Goal: Task Accomplishment & Management: Use online tool/utility

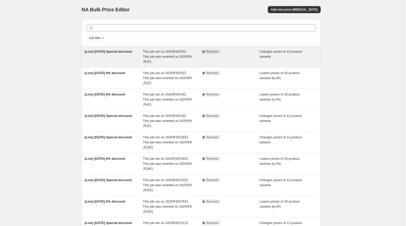
click at [153, 56] on span "This job ran on 2025年9月5日. This job was reverted on 2025年9月5日." at bounding box center [167, 57] width 49 height 14
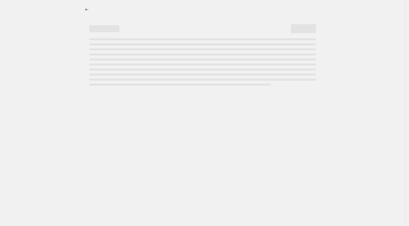
select select "collection"
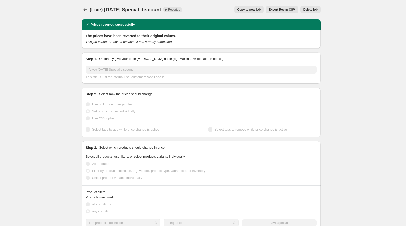
click at [239, 11] on button "Copy to new job" at bounding box center [248, 9] width 29 height 7
select select "collection"
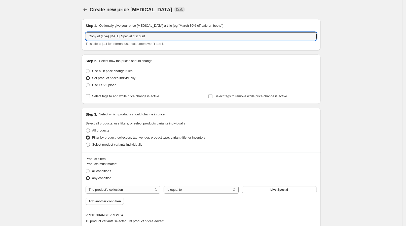
drag, startPoint x: 102, startPoint y: 36, endPoint x: 75, endPoint y: 33, distance: 26.6
type input "(Live) Sep 11 Special discount"
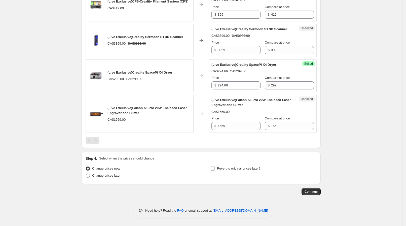
scroll to position [676, 0]
click at [117, 178] on label "Change prices later" at bounding box center [103, 175] width 35 height 7
click at [86, 174] on input "Change prices later" at bounding box center [86, 173] width 0 height 0
radio input "true"
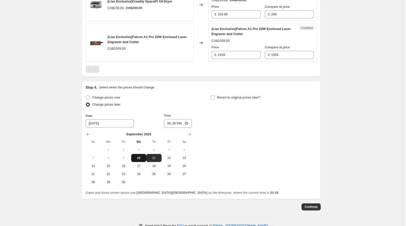
scroll to position [739, 0]
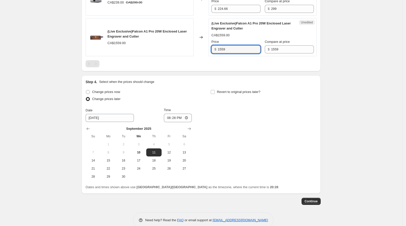
drag, startPoint x: 230, startPoint y: 65, endPoint x: 214, endPoint y: 63, distance: 15.7
click at [214, 53] on div "$ 1559" at bounding box center [235, 49] width 49 height 8
click at [304, 99] on div "Step 4. Select when the prices should change Change prices now Change prices la…" at bounding box center [201, 134] width 231 height 110
click at [178, 122] on input "20:28" at bounding box center [178, 117] width 28 height 9
type input "08:15"
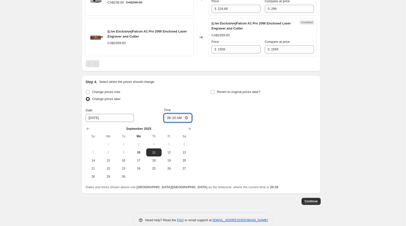
click at [230, 124] on div "Change prices now Change prices later Date 9/11/2025 Time 08:15 September 2025 …" at bounding box center [201, 134] width 231 height 92
click at [232, 94] on span "Revert to original prices later?" at bounding box center [239, 92] width 44 height 4
click at [215, 94] on input "Revert to original prices later?" at bounding box center [213, 92] width 4 height 4
checkbox input "true"
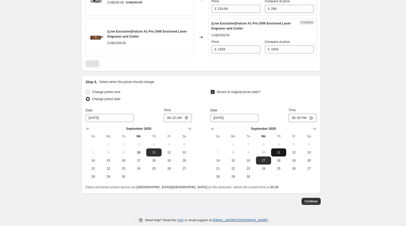
drag, startPoint x: 279, startPoint y: 168, endPoint x: 290, endPoint y: 155, distance: 16.2
click at [279, 154] on span "11" at bounding box center [278, 152] width 11 height 4
type input "9/11/2025"
click at [302, 122] on input "20:28" at bounding box center [302, 117] width 28 height 9
type input "13:00"
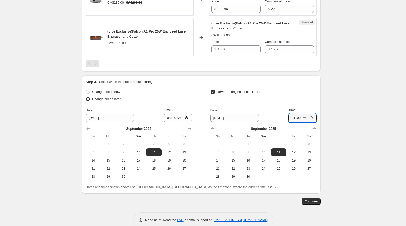
click at [315, 203] on span "Continue" at bounding box center [310, 201] width 13 height 4
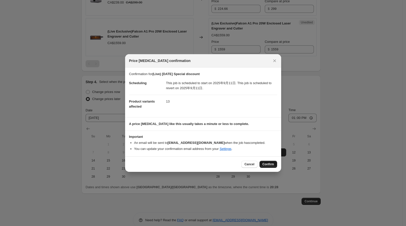
click at [272, 166] on button "Confirm" at bounding box center [268, 164] width 18 height 7
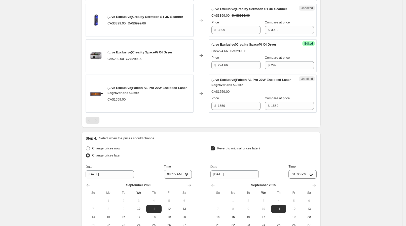
scroll to position [708, 0]
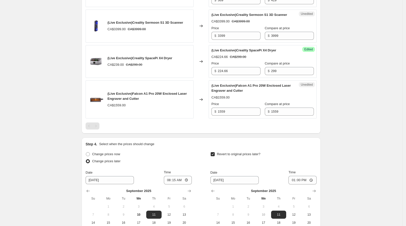
drag, startPoint x: 226, startPoint y: 122, endPoint x: 210, endPoint y: 124, distance: 17.0
click at [210, 118] on div "(Live Exclusive)Falcon A1 Pro 20W Enclosed Laser Engraver and Cutter CA$1559.00…" at bounding box center [201, 99] width 231 height 38
type input "1325.15"
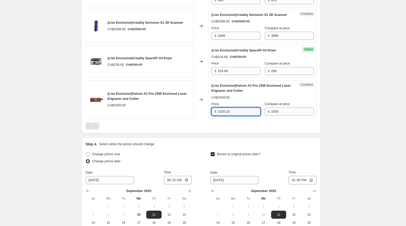
drag, startPoint x: 231, startPoint y: 122, endPoint x: 216, endPoint y: 119, distance: 15.3
click at [216, 115] on div "Price $ 1325.15" at bounding box center [235, 108] width 49 height 14
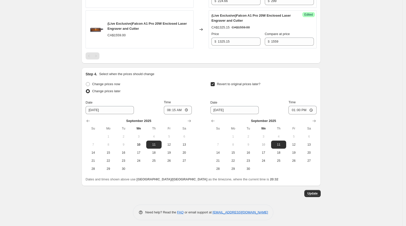
scroll to position [793, 0]
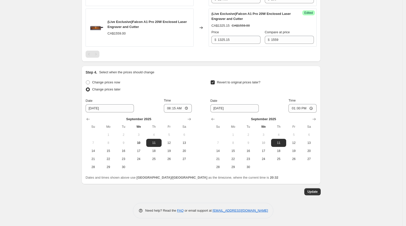
click at [305, 191] on div "Update" at bounding box center [201, 191] width 239 height 7
click at [309, 191] on span "Update" at bounding box center [312, 191] width 10 height 4
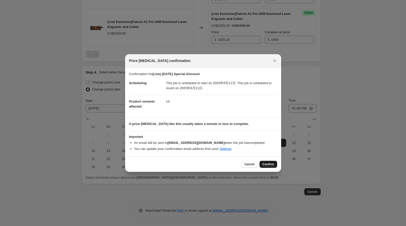
click at [262, 162] on button "Confirm" at bounding box center [268, 164] width 18 height 7
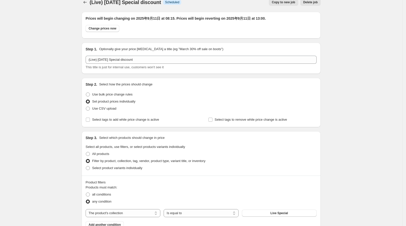
scroll to position [0, 0]
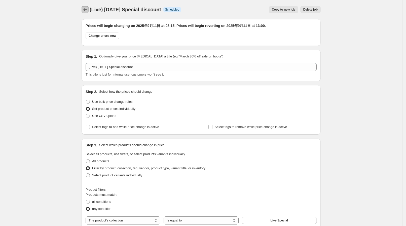
click at [87, 11] on icon "Price change jobs" at bounding box center [85, 9] width 5 height 5
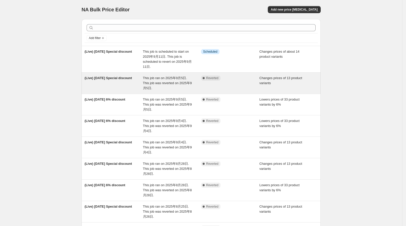
click at [125, 76] on span "(Live) Sep 5 Special discount" at bounding box center [108, 78] width 47 height 4
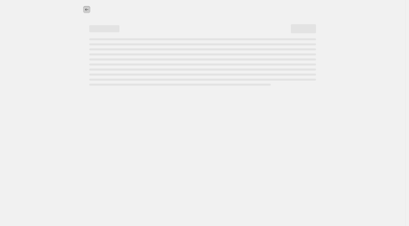
select select "collection"
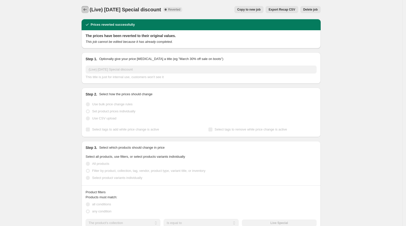
click at [86, 9] on icon "Price change jobs" at bounding box center [85, 9] width 5 height 5
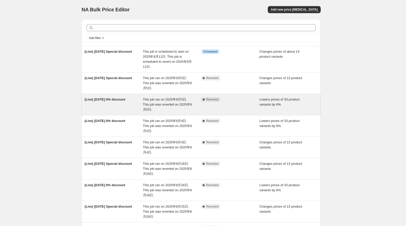
click at [120, 98] on div "(Live) Sep 5 6% discount" at bounding box center [114, 104] width 58 height 15
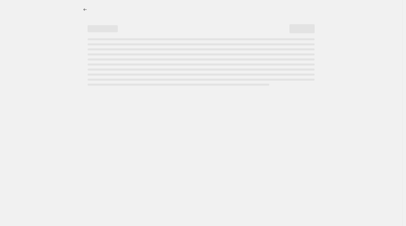
select select "percentage"
select select "collection"
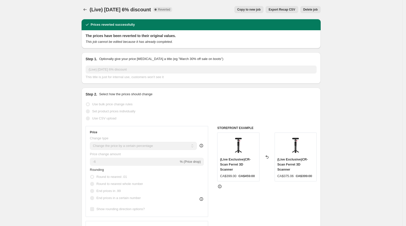
click at [260, 11] on span "Copy to new job" at bounding box center [248, 10] width 23 height 4
select select "percentage"
select select "collection"
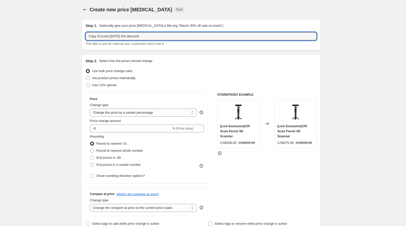
drag, startPoint x: 102, startPoint y: 34, endPoint x: 62, endPoint y: 39, distance: 40.2
click at [106, 36] on input "(Live) Sep 10 6% discount" at bounding box center [201, 36] width 231 height 8
type input "(Live) Sep 11 6% discount"
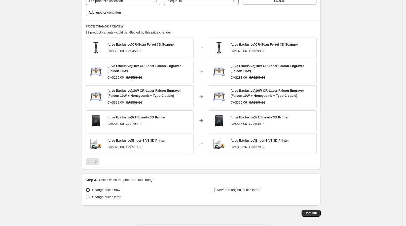
scroll to position [337, 0]
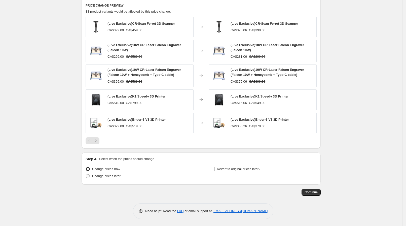
click at [110, 176] on span "Change prices later" at bounding box center [106, 176] width 28 height 4
click at [86, 174] on input "Change prices later" at bounding box center [86, 174] width 0 height 0
radio input "true"
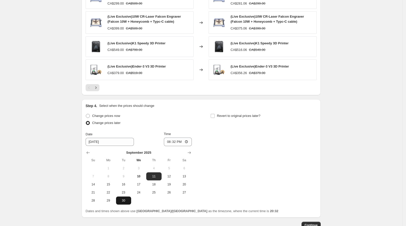
scroll to position [422, 0]
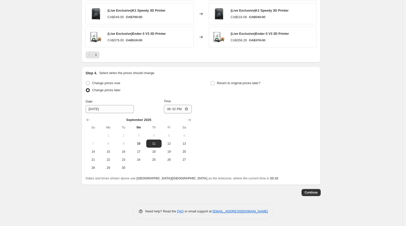
drag, startPoint x: 151, startPoint y: 143, endPoint x: 174, endPoint y: 128, distance: 27.9
click at [151, 143] on span "11" at bounding box center [153, 143] width 11 height 4
click at [178, 109] on input "20:32" at bounding box center [178, 109] width 28 height 9
type input "08:15"
click at [229, 85] on span "Revert to original prices later?" at bounding box center [239, 83] width 44 height 5
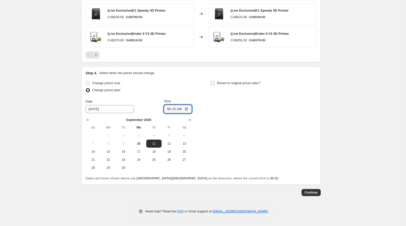
click at [215, 85] on input "Revert to original prices later?" at bounding box center [213, 83] width 4 height 4
checkbox input "true"
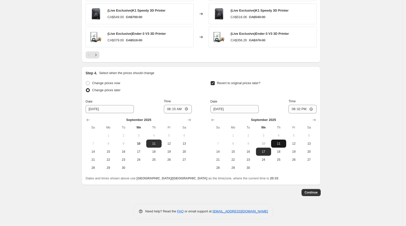
click at [281, 143] on span "11" at bounding box center [278, 143] width 11 height 4
type input "9/11/2025"
click at [301, 106] on input "20:32" at bounding box center [302, 109] width 28 height 9
type input "13:00"
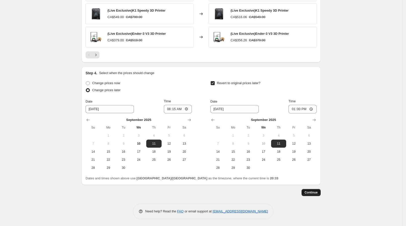
click at [313, 190] on span "Continue" at bounding box center [310, 192] width 13 height 4
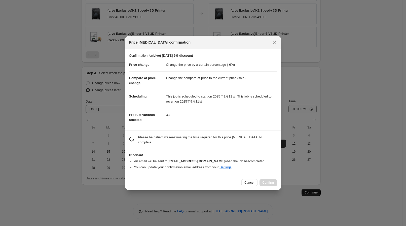
scroll to position [0, 0]
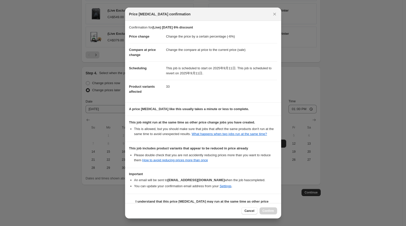
click at [252, 200] on b "I understand that this price change job may run at the same time as other price…" at bounding box center [205, 206] width 139 height 14
click at [133, 204] on input "I understand that this price change job may run at the same time as other price…" at bounding box center [131, 206] width 4 height 4
checkbox input "true"
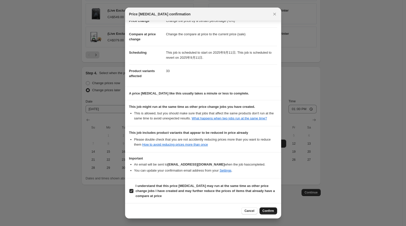
click at [275, 214] on button "Confirm" at bounding box center [268, 210] width 18 height 7
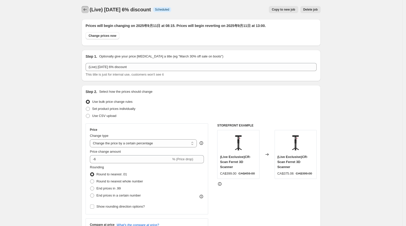
click at [87, 10] on icon "Price change jobs" at bounding box center [85, 9] width 5 height 5
